Goal: Task Accomplishment & Management: Complete application form

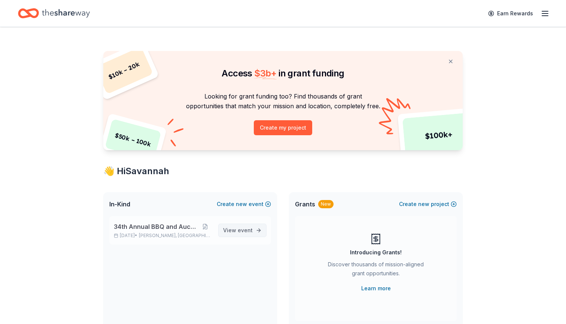
click at [237, 228] on span "View event" at bounding box center [238, 230] width 30 height 9
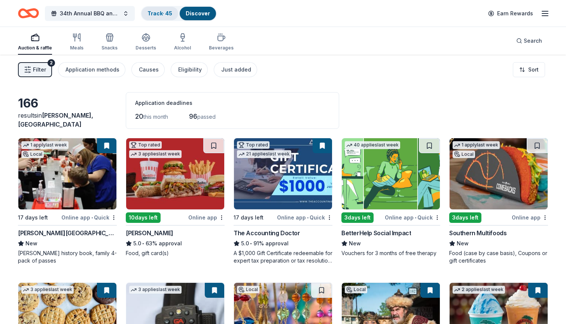
click at [163, 13] on link "Track · 45" at bounding box center [159, 13] width 25 height 6
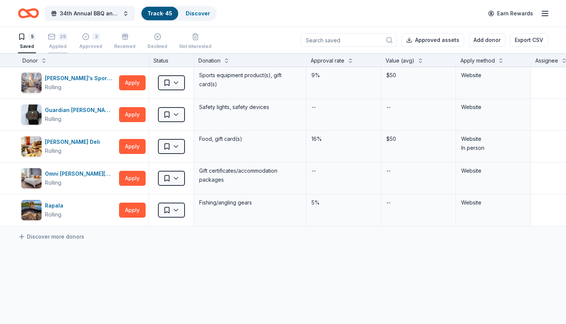
click at [56, 48] on div "Applied" at bounding box center [57, 46] width 19 height 6
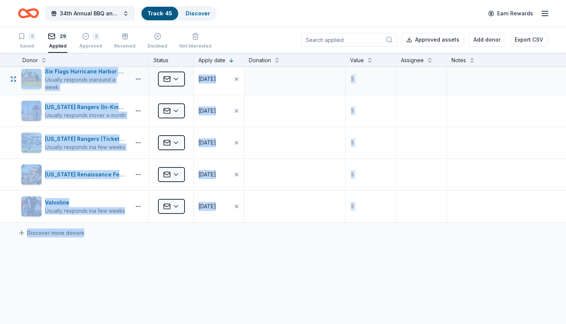
scroll to position [790, 0]
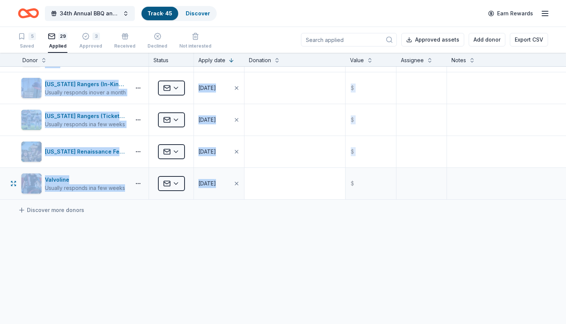
drag, startPoint x: 46, startPoint y: 72, endPoint x: 312, endPoint y: 185, distance: 289.1
copy div "Barnes & Noble Usually responds in over a month Applied 10/04/2025 $ Benihana U…"
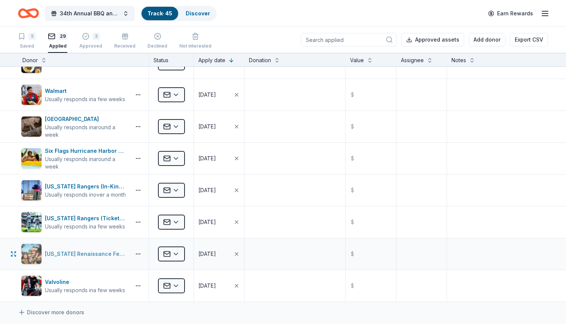
scroll to position [632, 0]
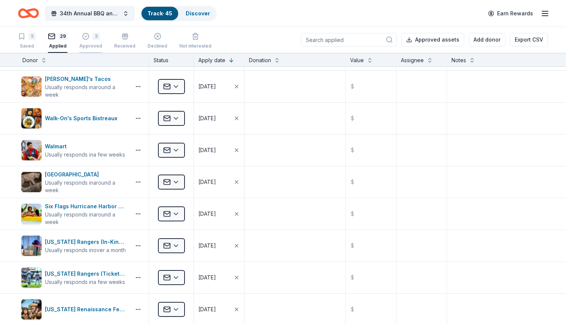
click at [87, 37] on icon "button" at bounding box center [85, 36] width 6 height 6
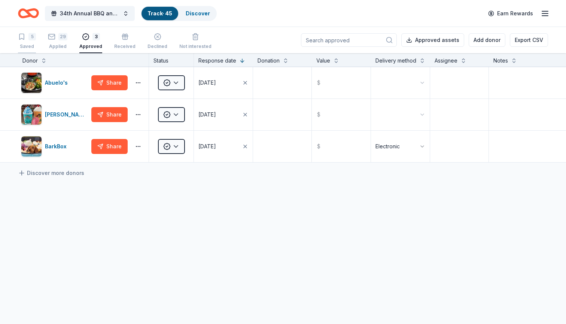
click at [24, 39] on icon "button" at bounding box center [21, 37] width 4 height 6
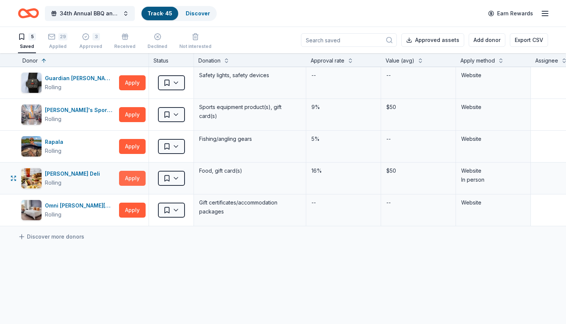
click at [140, 178] on button "Apply" at bounding box center [132, 178] width 27 height 15
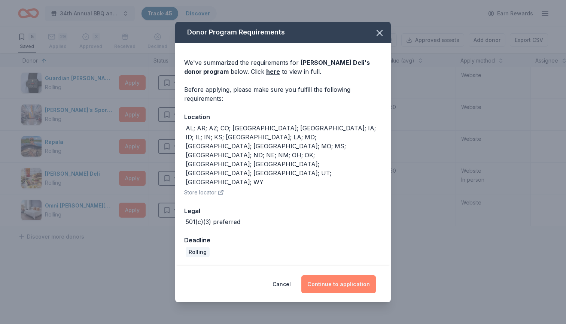
click at [338, 275] on button "Continue to application" at bounding box center [338, 284] width 74 height 18
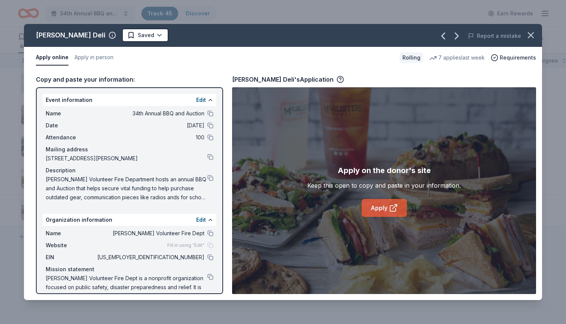
click at [390, 206] on icon at bounding box center [393, 209] width 6 height 6
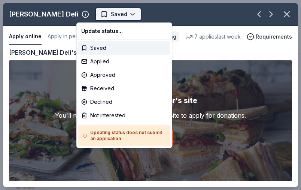
click at [112, 13] on html "34th Annual BBQ and Auction Track · 45 Discover Earn Rewards 5 Saved 29 Applied…" at bounding box center [150, 95] width 301 height 190
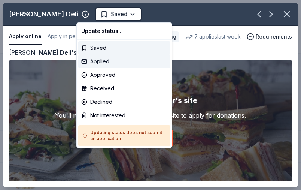
click at [101, 61] on div "Applied" at bounding box center [124, 61] width 92 height 13
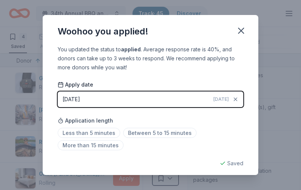
click at [249, 28] on div "Woohoo you applied!" at bounding box center [151, 30] width 216 height 30
click at [243, 28] on icon "button" at bounding box center [241, 30] width 10 height 10
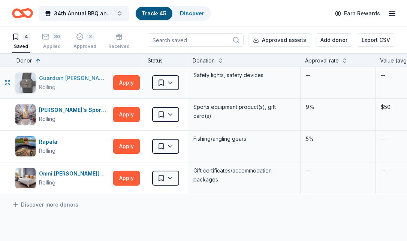
click at [75, 82] on div "Guardian [PERSON_NAME]" at bounding box center [74, 78] width 71 height 9
click at [83, 114] on div "Dick's Sporting Goods" at bounding box center [74, 110] width 71 height 9
click at [392, 13] on line "button" at bounding box center [392, 13] width 6 height 0
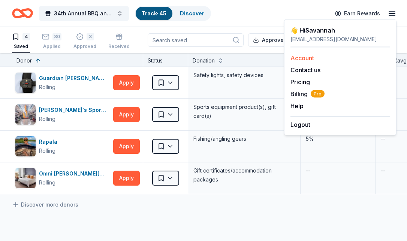
click at [310, 60] on link "Account" at bounding box center [302, 57] width 24 height 7
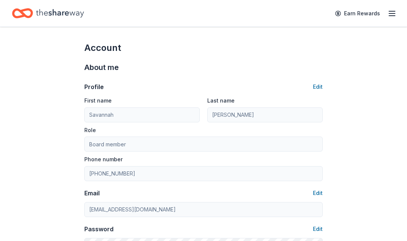
click at [391, 14] on icon "button" at bounding box center [391, 13] width 9 height 9
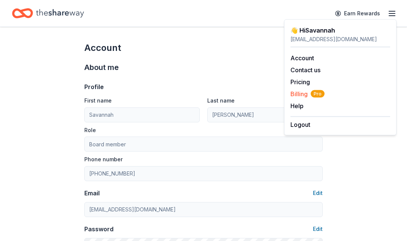
click at [301, 94] on span "Billing Pro" at bounding box center [307, 93] width 34 height 9
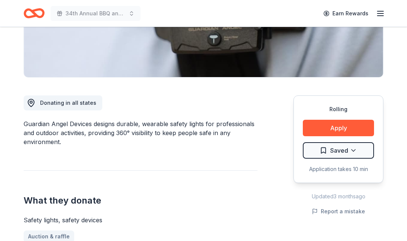
scroll to position [155, 0]
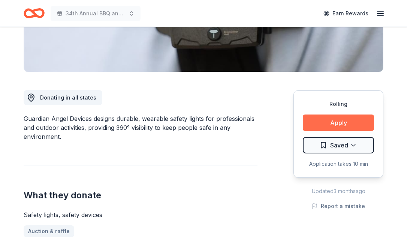
click at [345, 122] on button "Apply" at bounding box center [337, 123] width 71 height 16
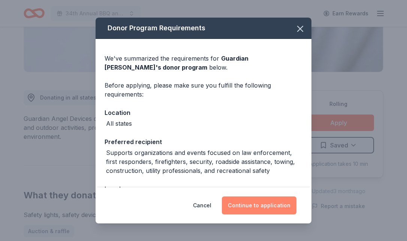
click at [268, 210] on button "Continue to application" at bounding box center [259, 206] width 74 height 18
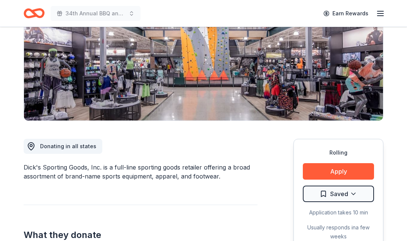
scroll to position [114, 0]
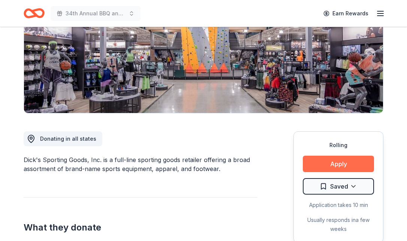
click at [344, 165] on button "Apply" at bounding box center [337, 164] width 71 height 16
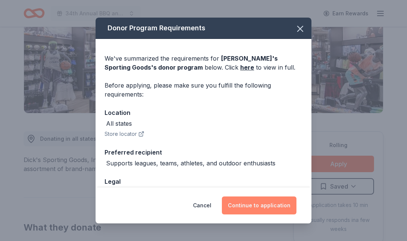
click at [256, 204] on button "Continue to application" at bounding box center [259, 206] width 74 height 18
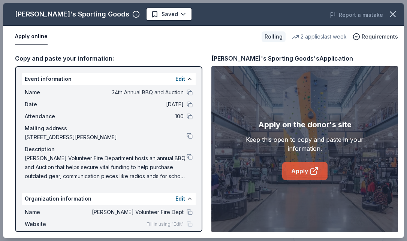
click at [292, 173] on link "Apply" at bounding box center [304, 171] width 45 height 18
